Goal: Check status: Check status

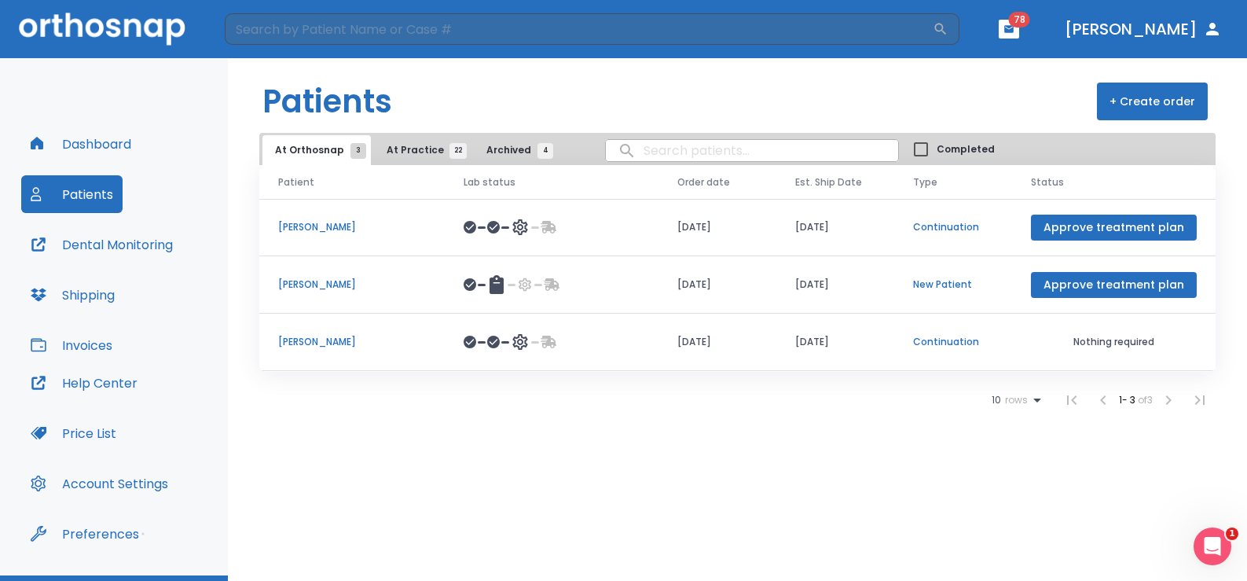
click at [671, 157] on input "search" at bounding box center [752, 150] width 292 height 31
type input "[PERSON_NAME]"
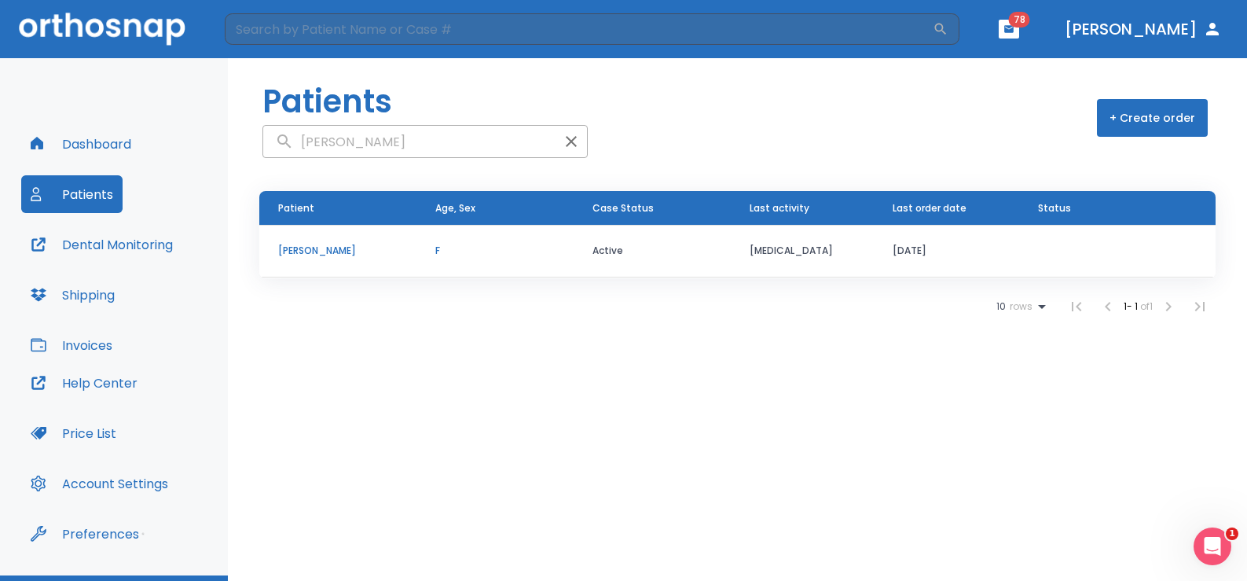
click at [754, 251] on td "[MEDICAL_DATA]" at bounding box center [802, 251] width 143 height 53
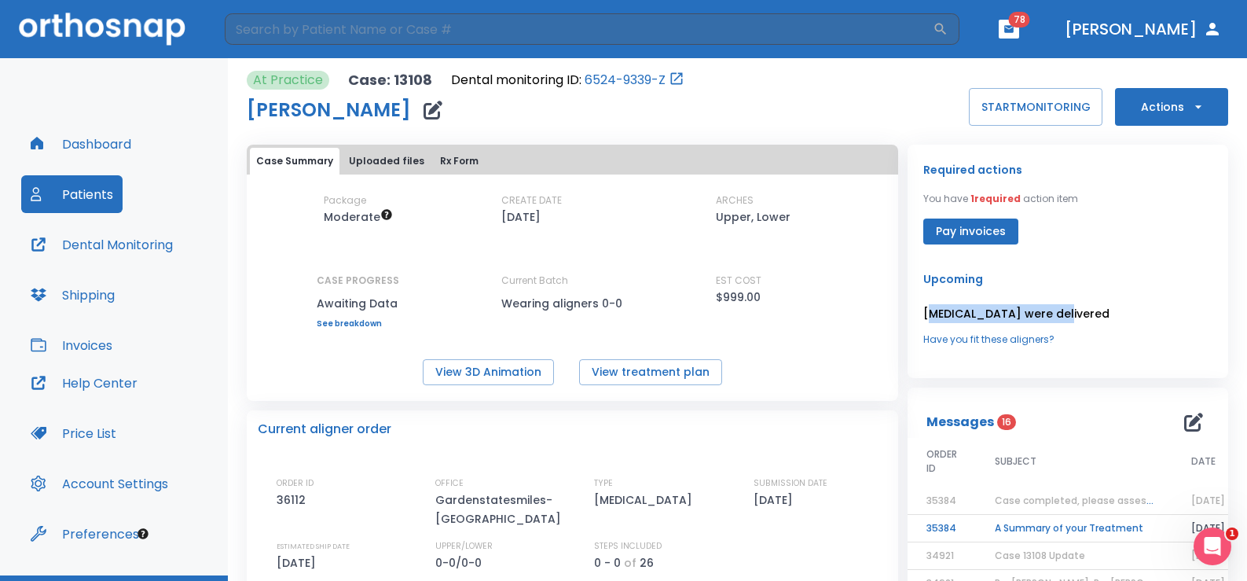
drag, startPoint x: 949, startPoint y: 305, endPoint x: 1058, endPoint y: 297, distance: 109.5
click at [1058, 297] on div "Upcoming [MEDICAL_DATA] were delivered Have you fit these aligners?" at bounding box center [1067, 308] width 289 height 77
click at [1095, 308] on p "[MEDICAL_DATA] were delivered" at bounding box center [1067, 313] width 289 height 19
drag, startPoint x: 916, startPoint y: 282, endPoint x: 1069, endPoint y: 345, distance: 164.9
click at [1065, 345] on div "Upcoming [MEDICAL_DATA] were delivered Have you fit these aligners?" at bounding box center [1067, 308] width 289 height 77
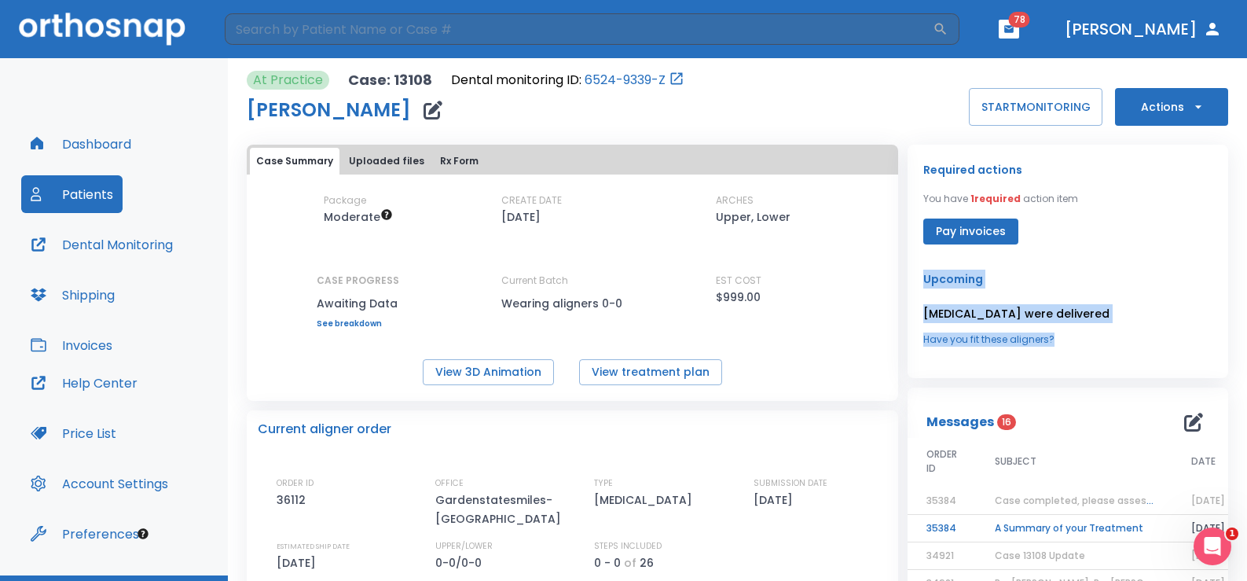
click at [1087, 331] on div "[MEDICAL_DATA] were delivered Have you fit these aligners?" at bounding box center [1067, 325] width 289 height 42
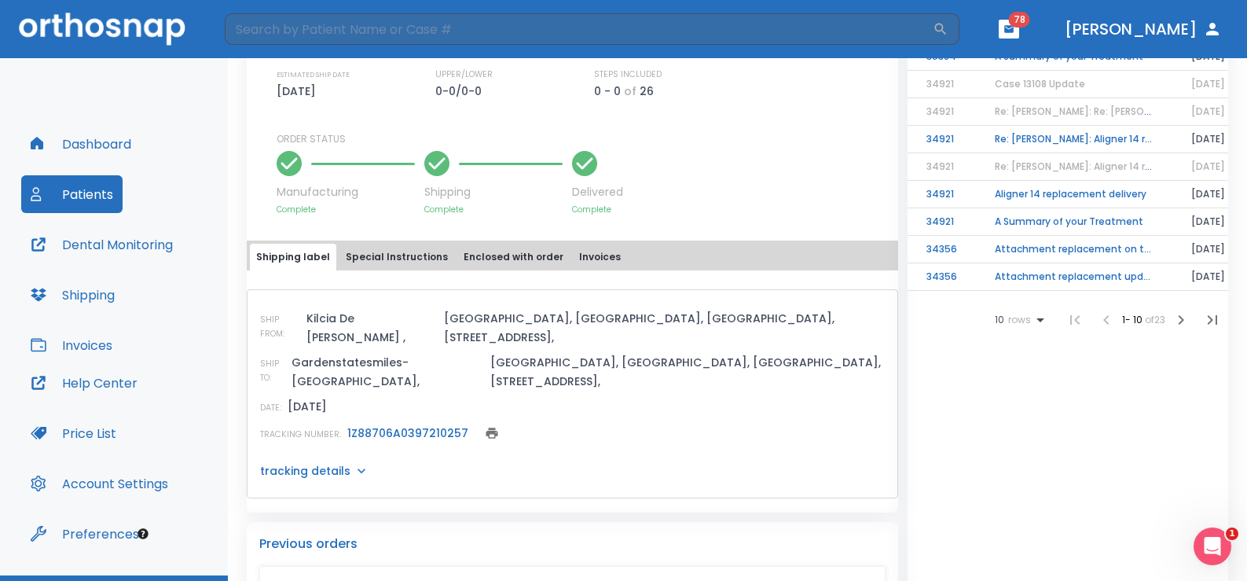
scroll to position [157, 0]
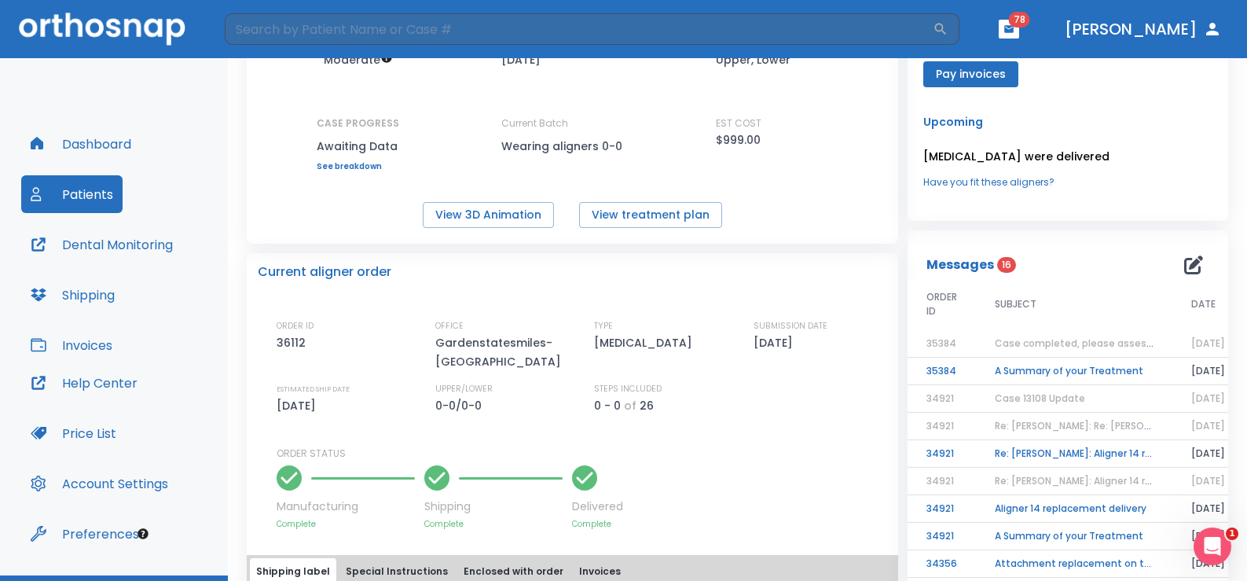
click at [1205, 341] on span "[DATE]" at bounding box center [1208, 342] width 34 height 13
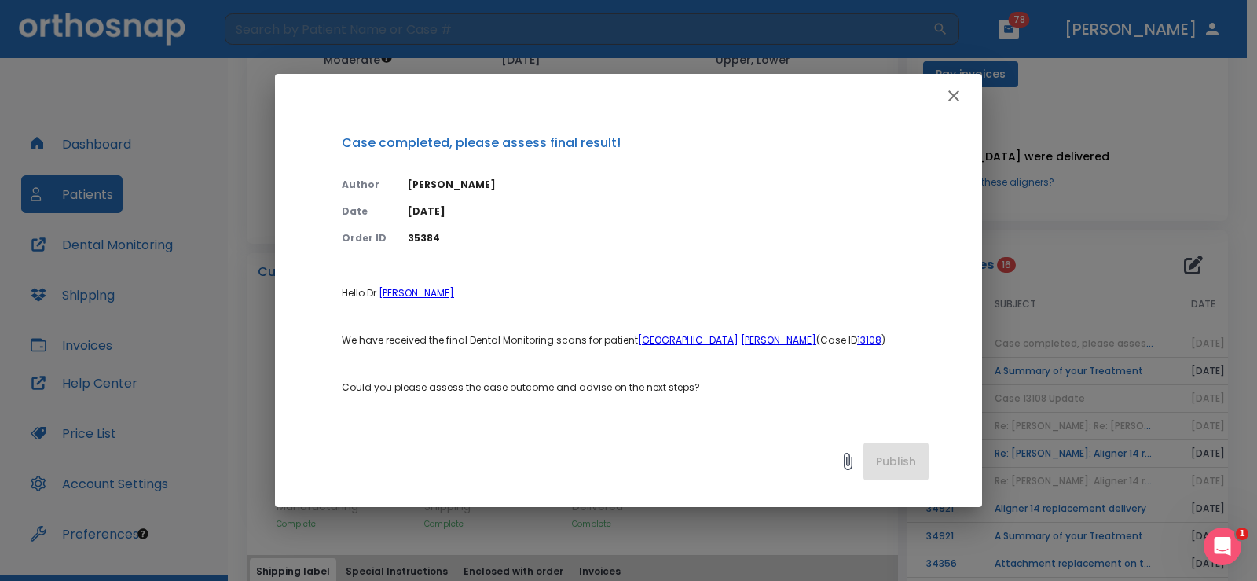
click at [848, 455] on icon at bounding box center [847, 461] width 19 height 19
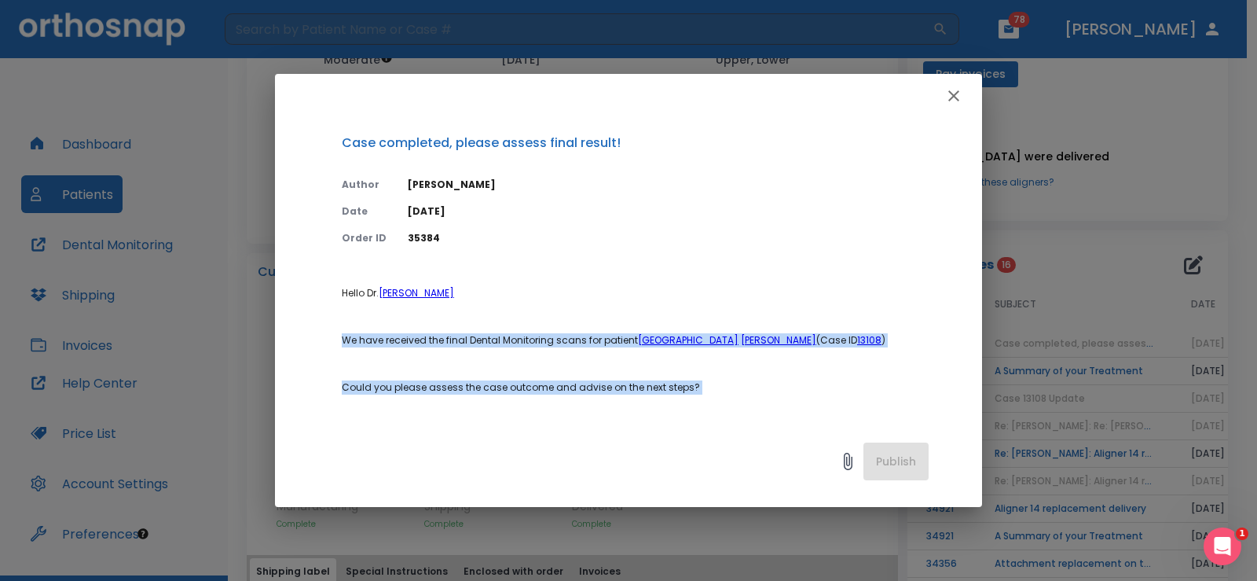
drag, startPoint x: 336, startPoint y: 306, endPoint x: 303, endPoint y: 299, distance: 33.6
click at [511, 394] on div "Case completed, please assess final result! Author [PERSON_NAME] Date [DATE] Or…" at bounding box center [628, 271] width 707 height 306
drag, startPoint x: 339, startPoint y: 207, endPoint x: 754, endPoint y: 400, distance: 456.6
click at [754, 400] on div "Case completed, please assess final result! Author [PERSON_NAME] Date [DATE] Or…" at bounding box center [628, 271] width 707 height 306
copy div "Date [DATE] Order ID 35384 Hello [PERSON_NAME] We have received the final Denta…"
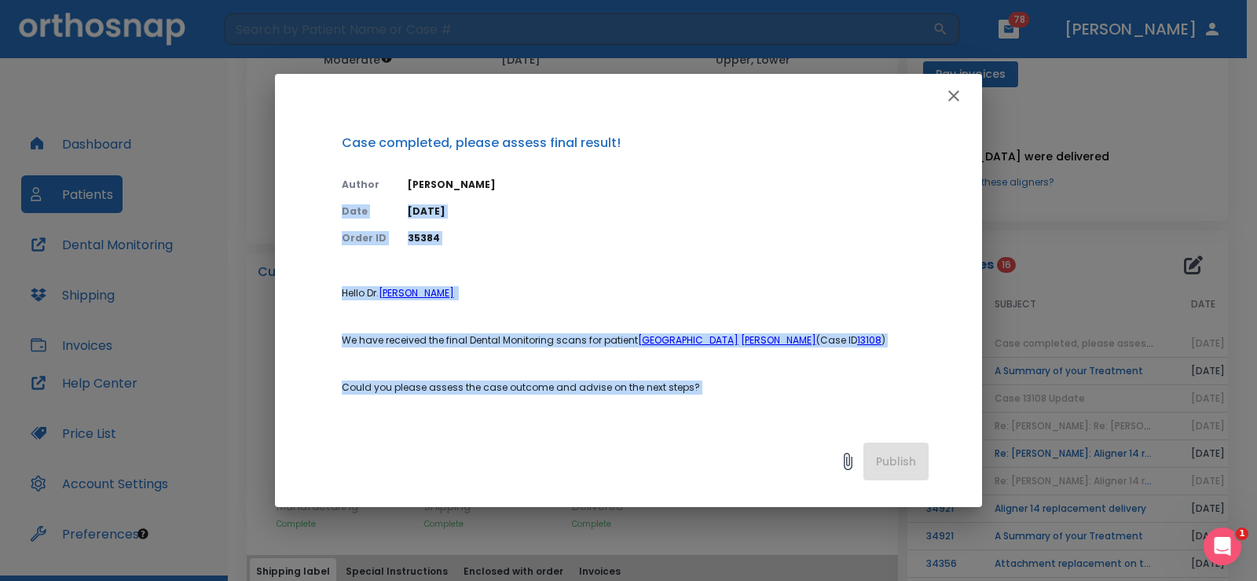
click at [944, 101] on button "button" at bounding box center [953, 95] width 31 height 31
